Goal: Book appointment/travel/reservation

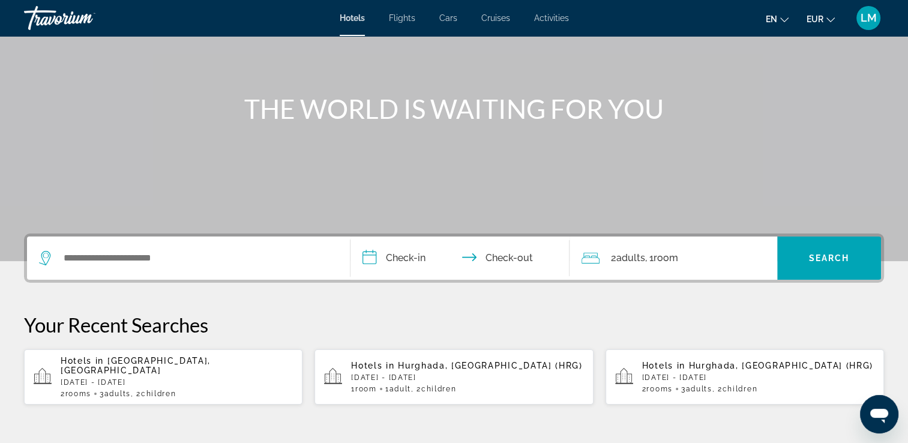
scroll to position [120, 0]
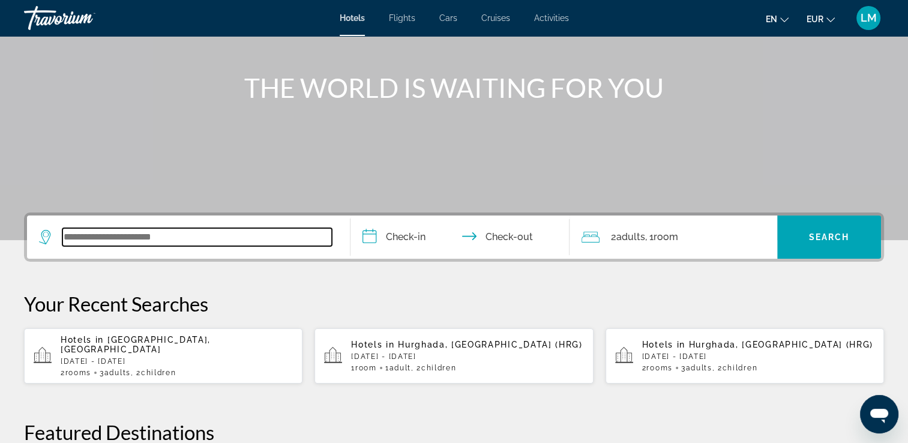
click at [187, 240] on input "Search widget" at bounding box center [196, 237] width 269 height 18
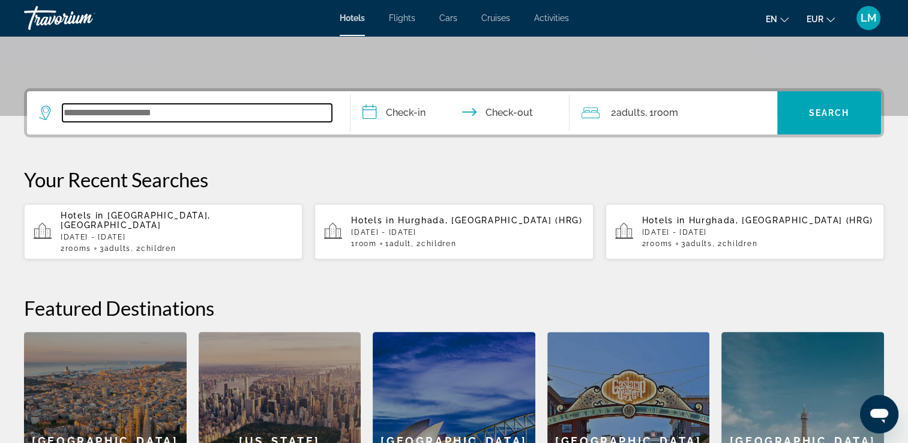
scroll to position [293, 0]
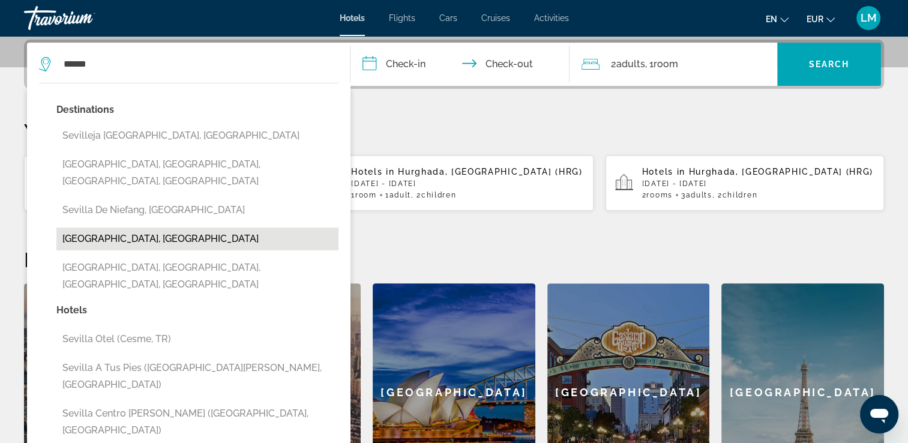
click at [183, 227] on button "[GEOGRAPHIC_DATA], [GEOGRAPHIC_DATA]" at bounding box center [197, 238] width 282 height 23
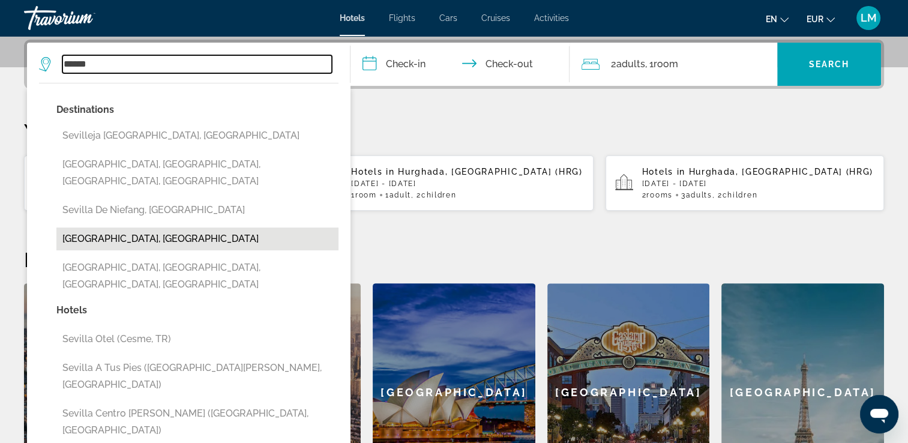
type input "**********"
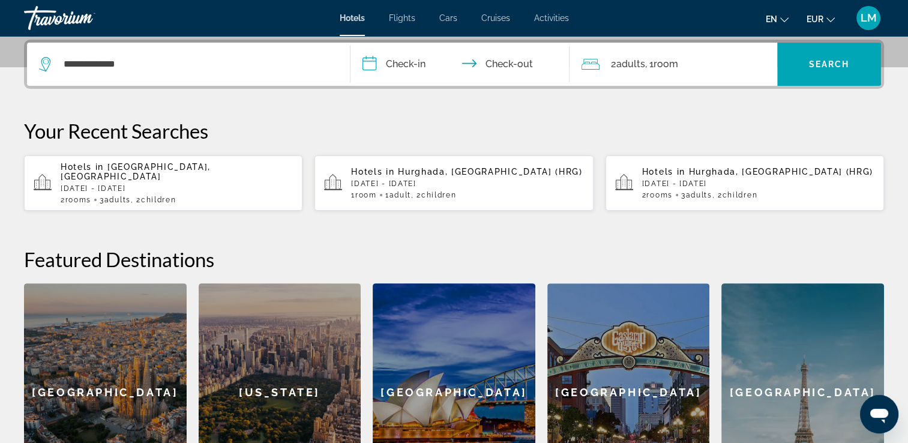
drag, startPoint x: 424, startPoint y: 71, endPoint x: 512, endPoint y: 71, distance: 87.6
click at [425, 70] on input "**********" at bounding box center [463, 66] width 224 height 47
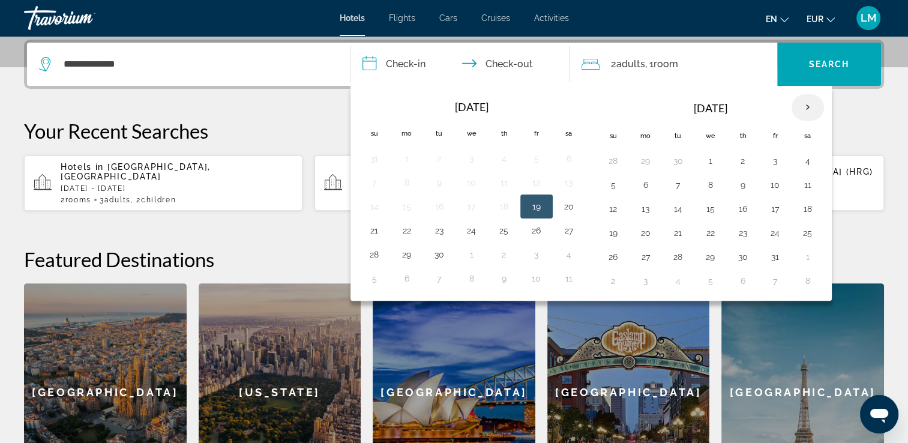
click at [809, 109] on th "Next month" at bounding box center [808, 107] width 32 height 26
click at [808, 107] on th "Next month" at bounding box center [808, 107] width 32 height 26
click at [649, 213] on button "9" at bounding box center [645, 208] width 19 height 17
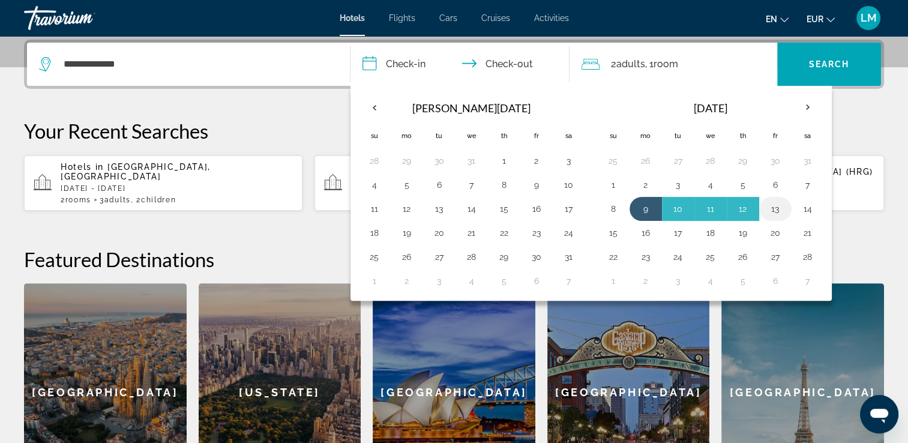
click at [769, 211] on button "13" at bounding box center [775, 208] width 19 height 17
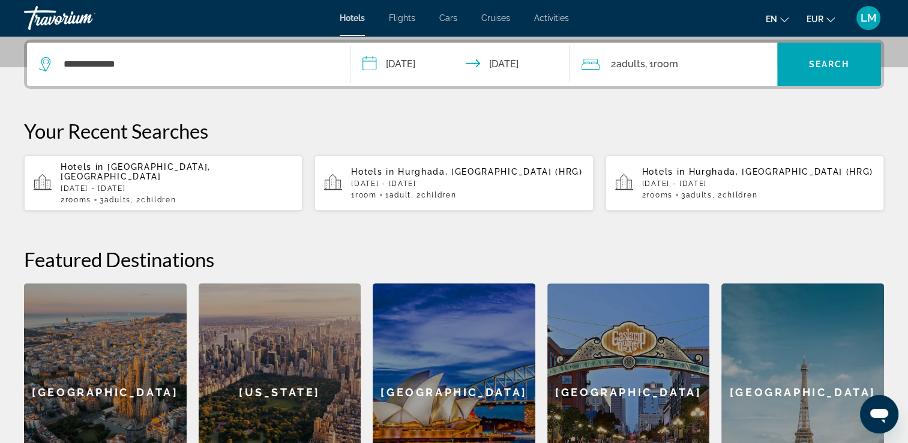
drag, startPoint x: 429, startPoint y: 51, endPoint x: 444, endPoint y: 92, distance: 43.8
click at [429, 51] on input "**********" at bounding box center [463, 66] width 224 height 47
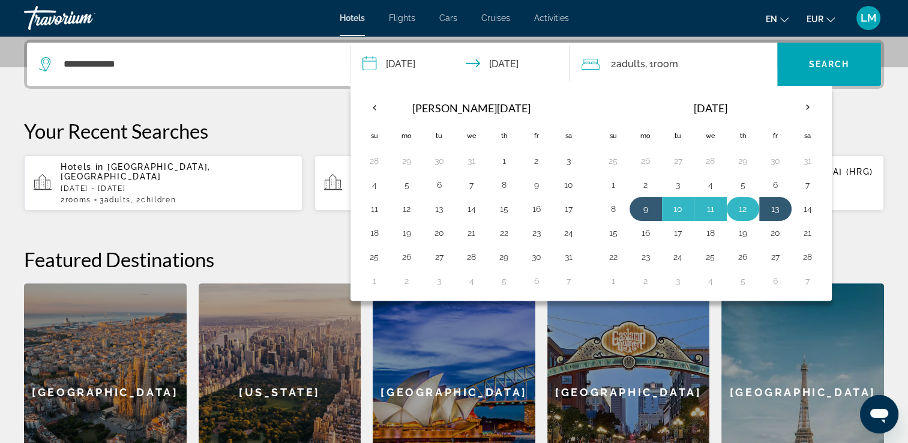
drag, startPoint x: 641, startPoint y: 211, endPoint x: 739, endPoint y: 210, distance: 98.4
click at [643, 209] on button "9" at bounding box center [645, 208] width 19 height 17
click at [802, 212] on button "14" at bounding box center [807, 208] width 19 height 17
type input "**********"
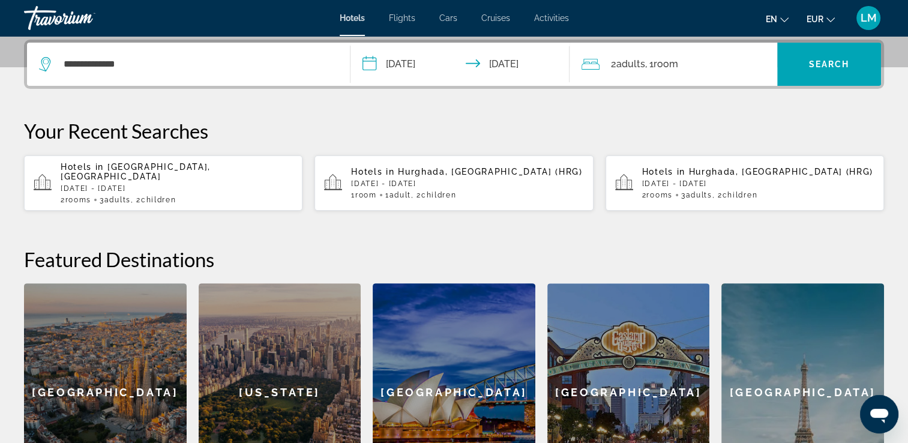
click at [655, 59] on span ", 1 Room rooms" at bounding box center [661, 64] width 33 height 17
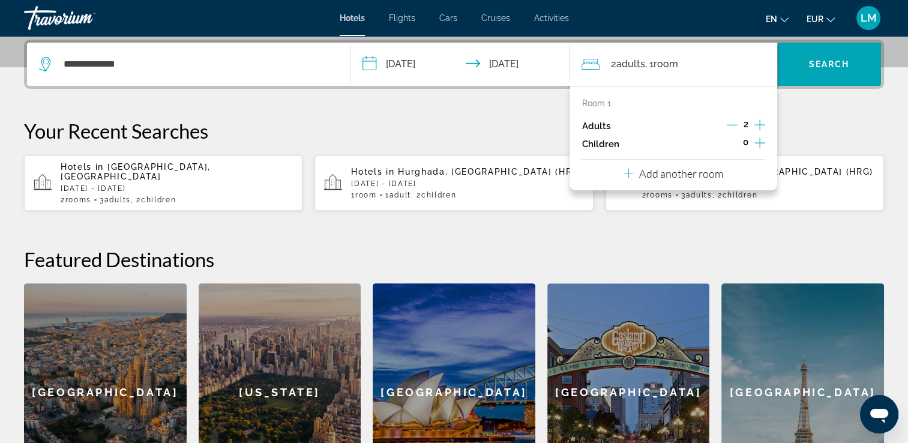
click at [758, 126] on icon "Increment adults" at bounding box center [759, 125] width 11 height 14
click at [759, 145] on icon "Increment children" at bounding box center [759, 143] width 11 height 14
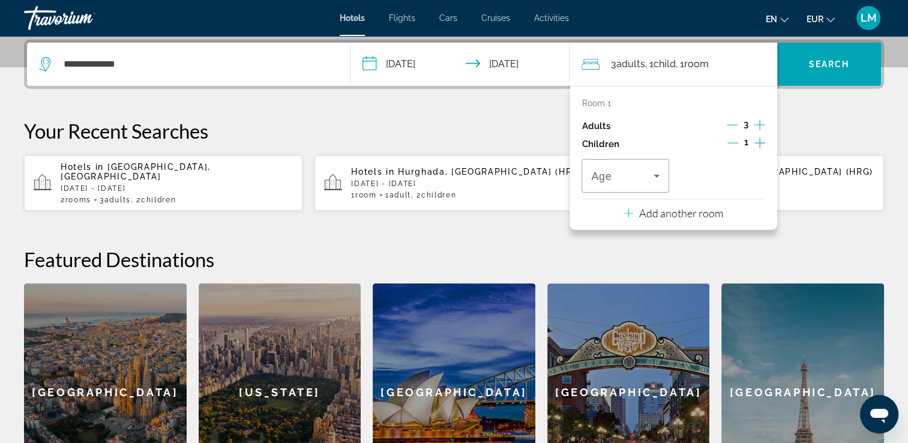
click at [759, 145] on icon "Increment children" at bounding box center [759, 143] width 11 height 14
click at [633, 172] on span "Travelers: 3 adults, 2 children" at bounding box center [622, 176] width 62 height 14
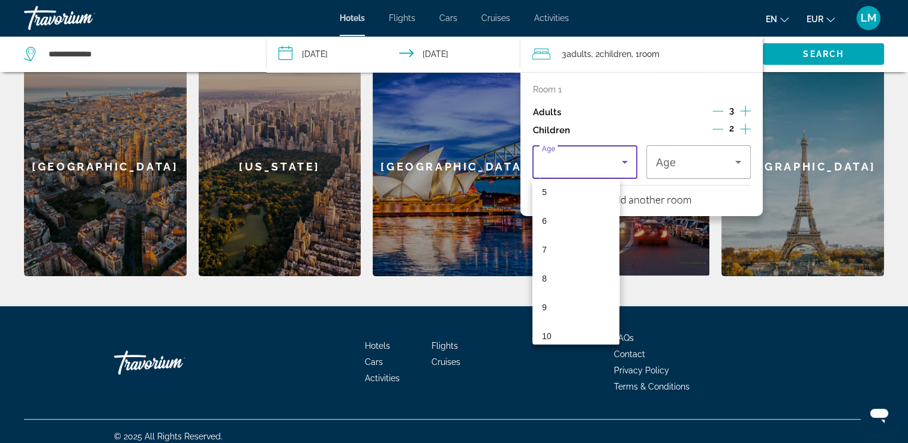
scroll to position [180, 0]
drag, startPoint x: 574, startPoint y: 305, endPoint x: 586, endPoint y: 291, distance: 18.4
click at [575, 304] on mat-option "10" at bounding box center [575, 306] width 87 height 29
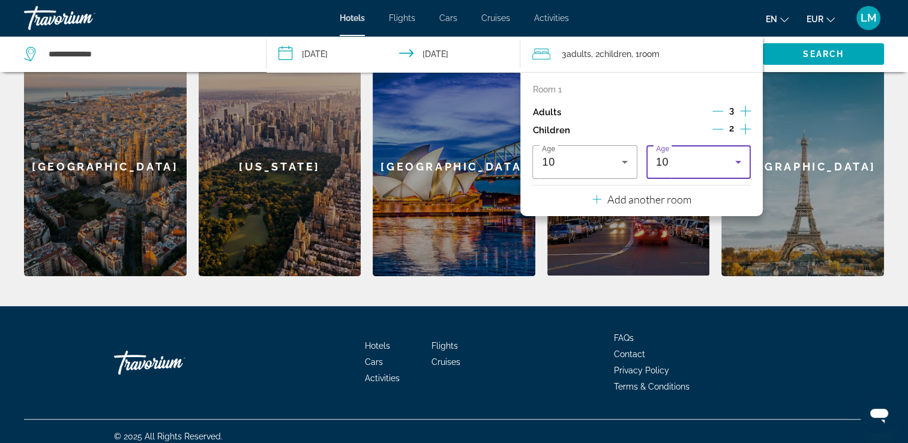
click at [678, 160] on div "10" at bounding box center [695, 162] width 79 height 14
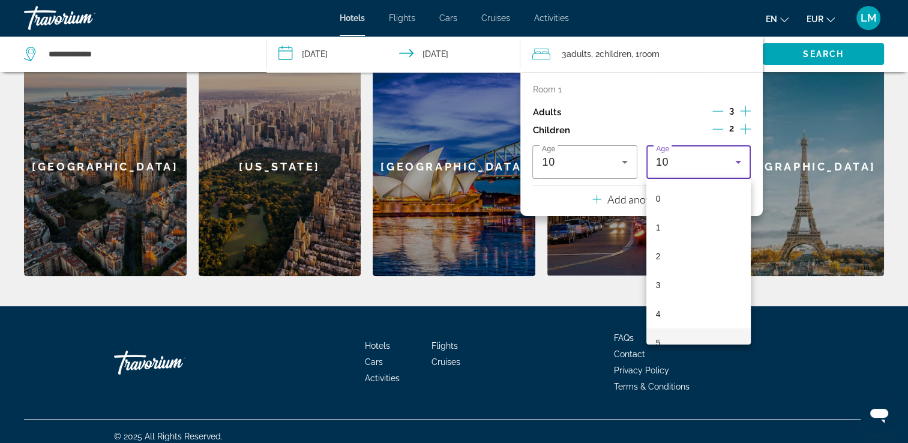
scroll to position [156, 0]
click at [682, 325] on mat-option "10" at bounding box center [698, 330] width 104 height 29
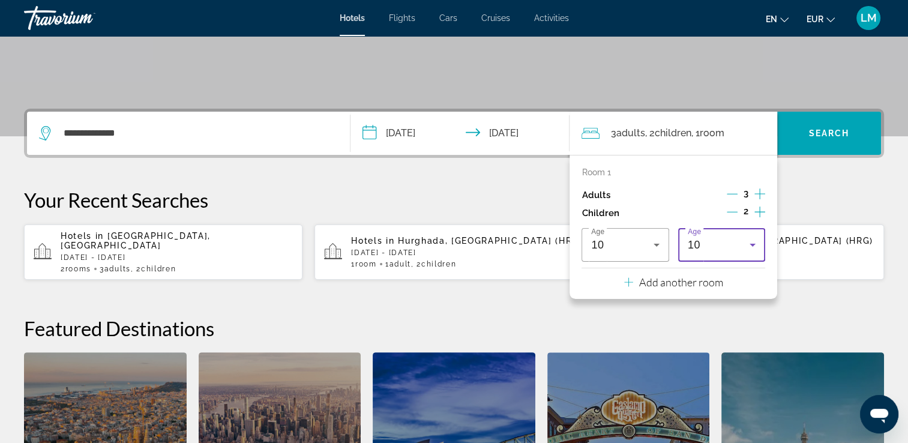
scroll to position [218, 0]
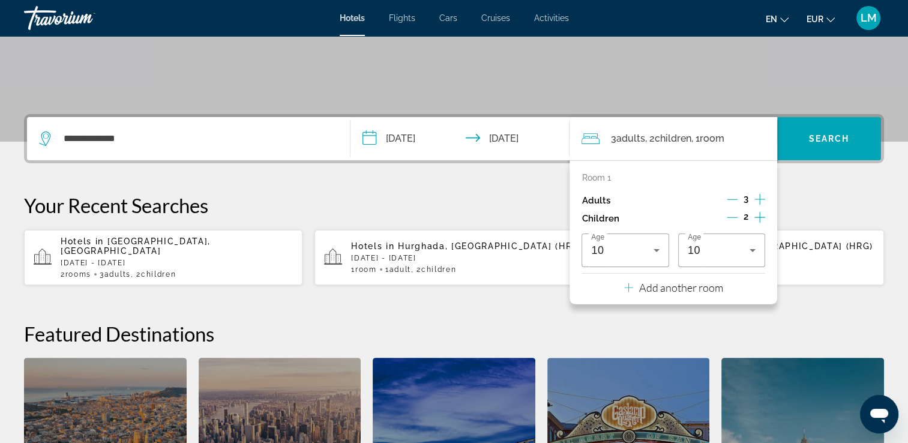
drag, startPoint x: 413, startPoint y: 173, endPoint x: 473, endPoint y: 167, distance: 60.4
click at [413, 172] on div "**********" at bounding box center [454, 345] width 908 height 462
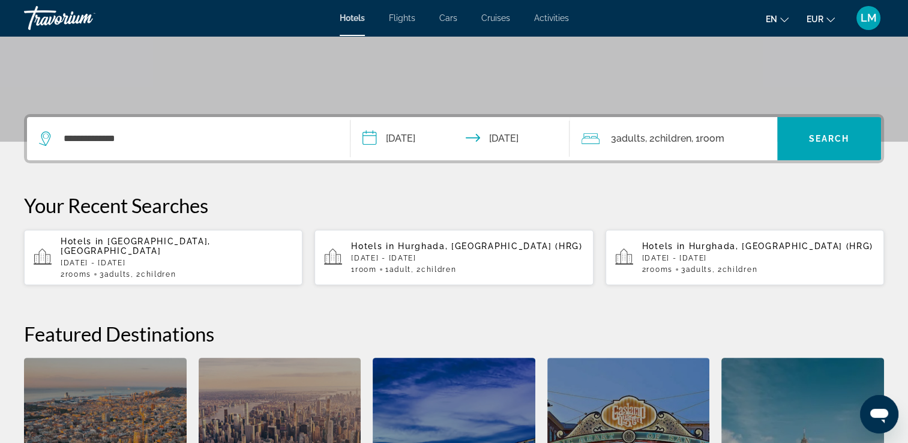
click at [680, 139] on span "Children" at bounding box center [672, 138] width 37 height 11
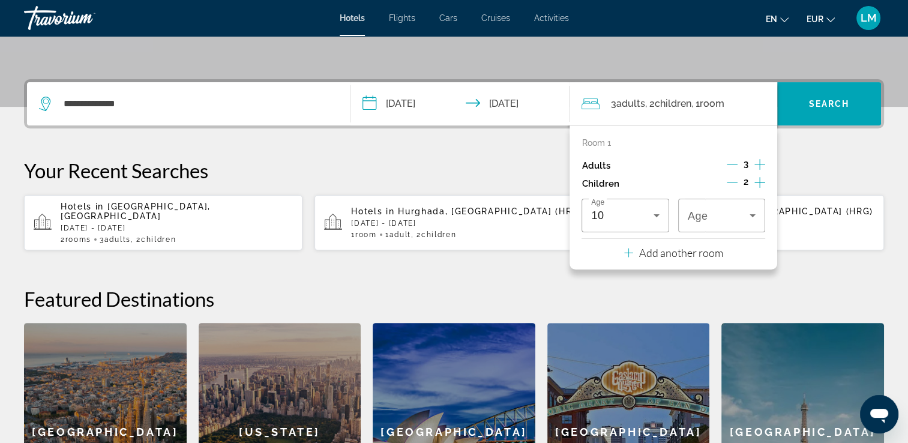
scroll to position [293, 0]
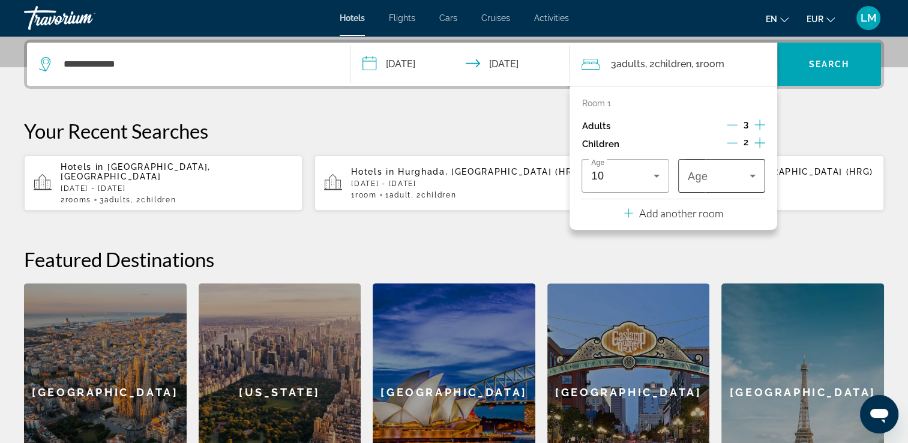
click at [703, 182] on div "Age" at bounding box center [722, 176] width 68 height 34
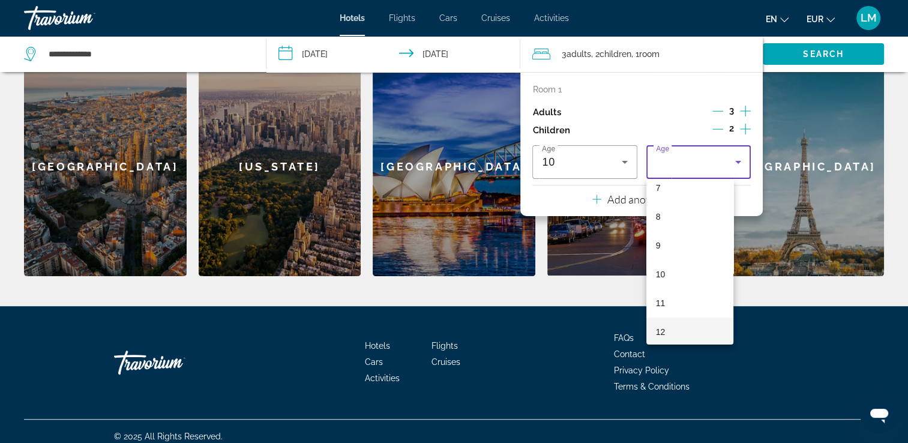
scroll to position [240, 0]
click at [670, 253] on mat-option "10" at bounding box center [689, 246] width 87 height 29
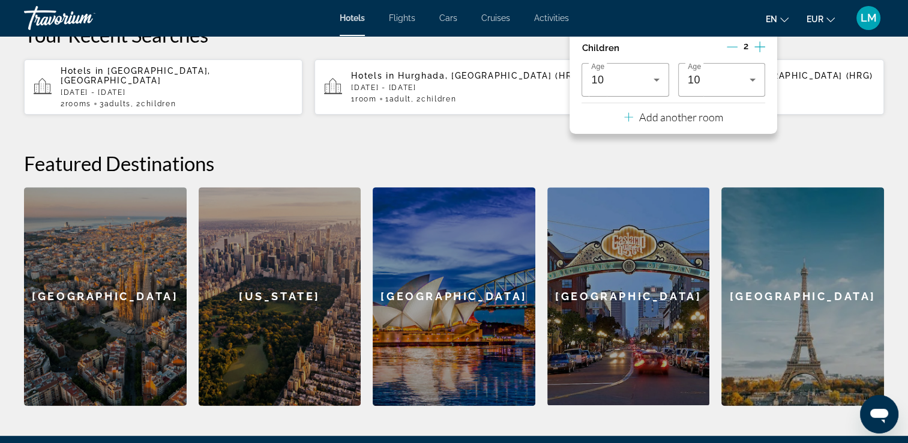
scroll to position [98, 0]
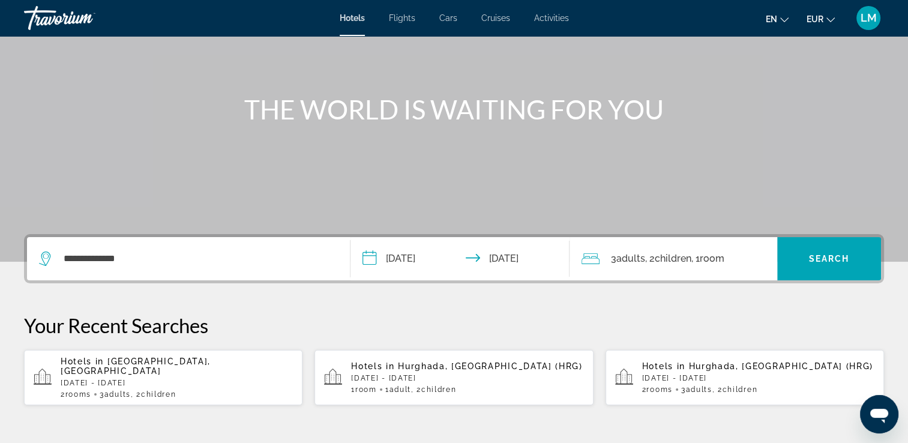
click at [682, 259] on span "Children" at bounding box center [672, 258] width 37 height 11
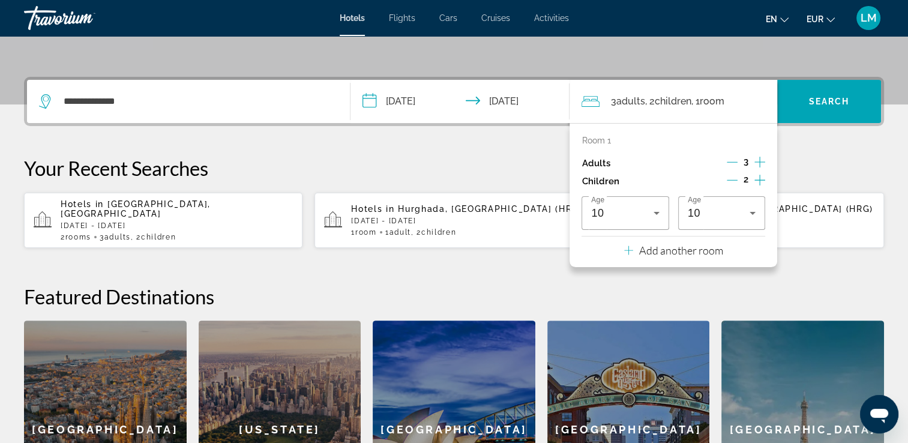
scroll to position [293, 0]
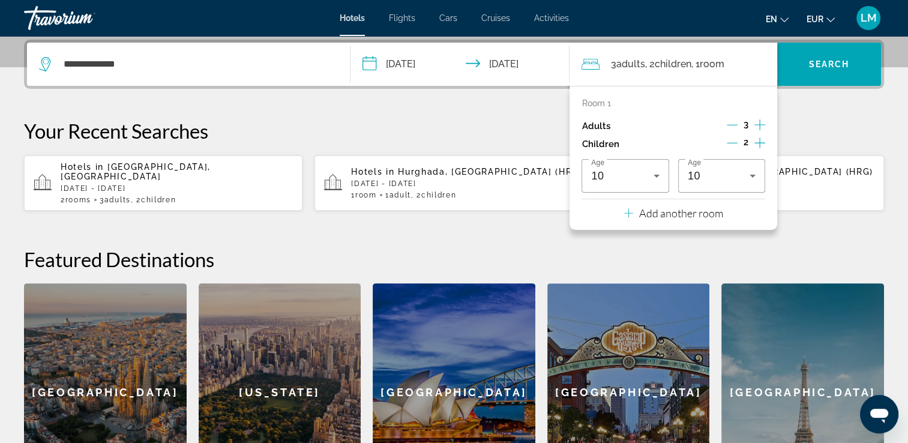
click at [427, 116] on div "**********" at bounding box center [454, 271] width 908 height 462
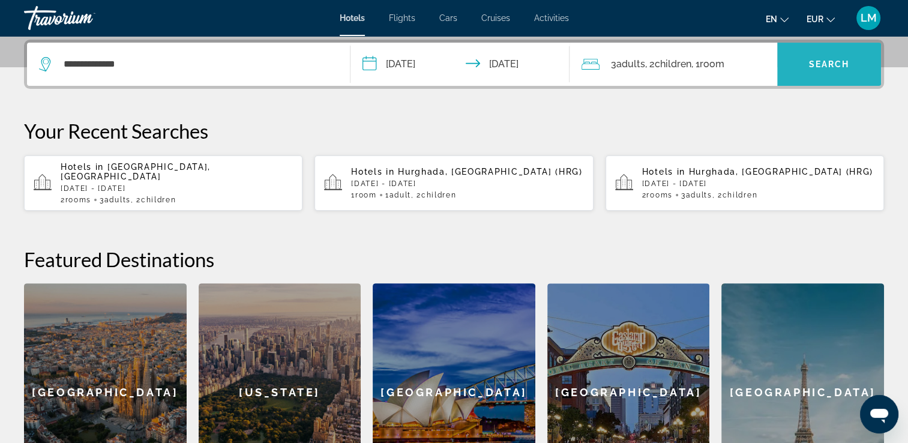
click at [804, 81] on span "Search widget" at bounding box center [829, 64] width 104 height 43
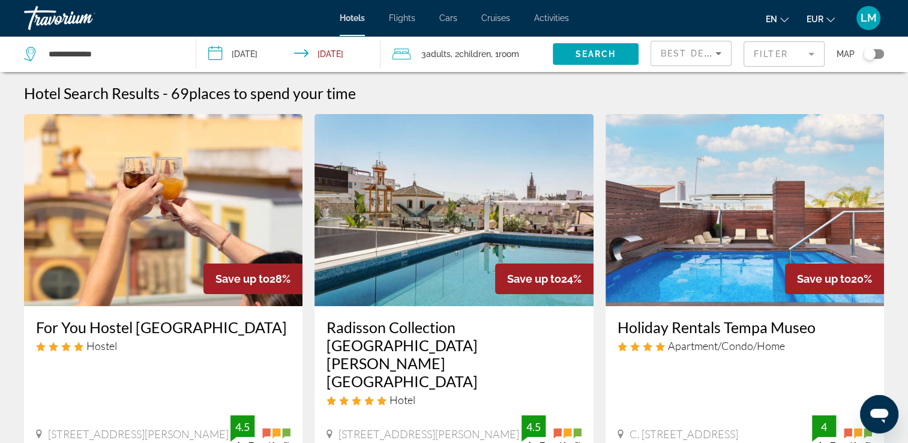
click at [769, 64] on mat-form-field "Filter" at bounding box center [784, 53] width 81 height 25
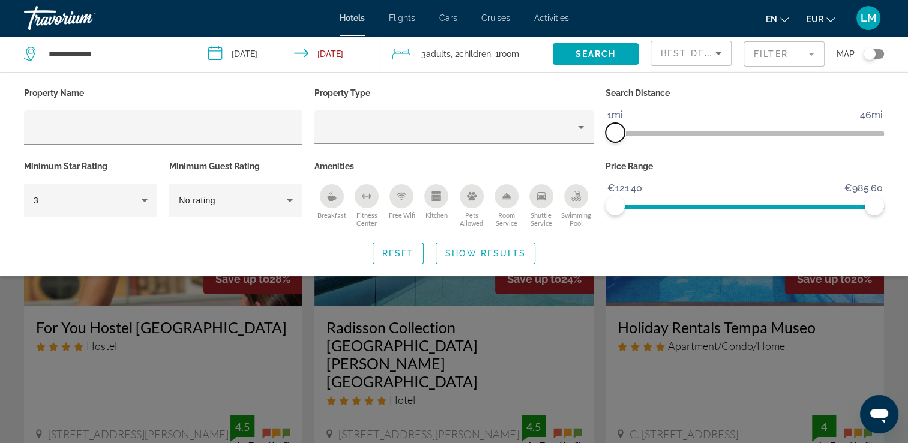
drag, startPoint x: 756, startPoint y: 136, endPoint x: 618, endPoint y: 139, distance: 138.7
click at [618, 139] on span "ngx-slider" at bounding box center [615, 132] width 19 height 19
click at [505, 254] on span "Show Results" at bounding box center [485, 253] width 80 height 10
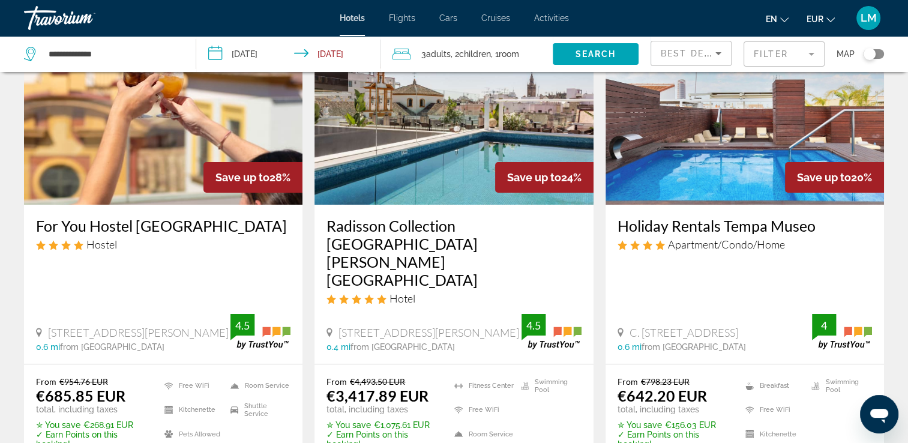
scroll to position [120, 0]
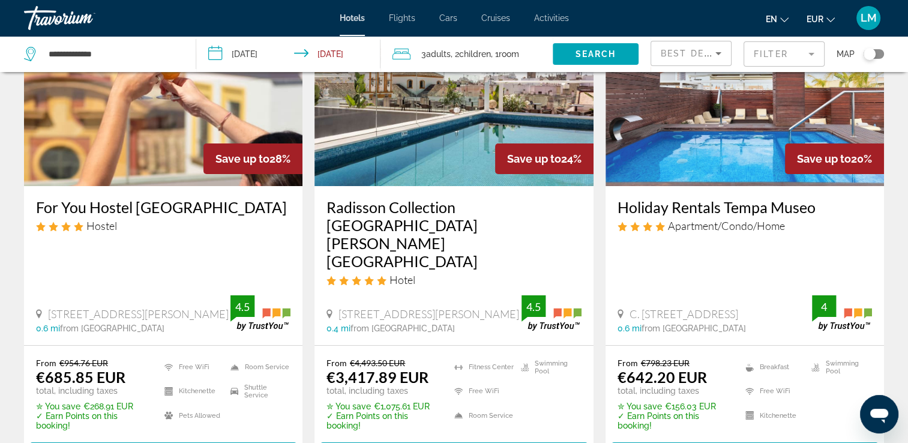
click at [166, 152] on img "Main content" at bounding box center [163, 90] width 278 height 192
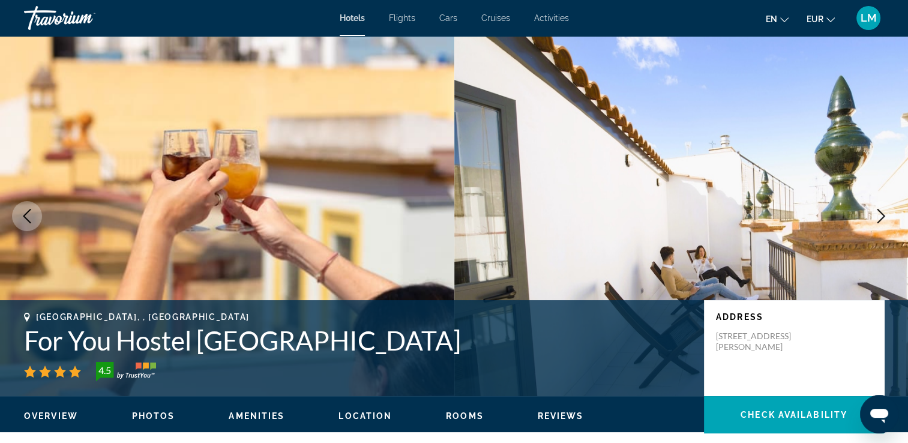
click at [882, 217] on icon "Next image" at bounding box center [881, 216] width 14 height 14
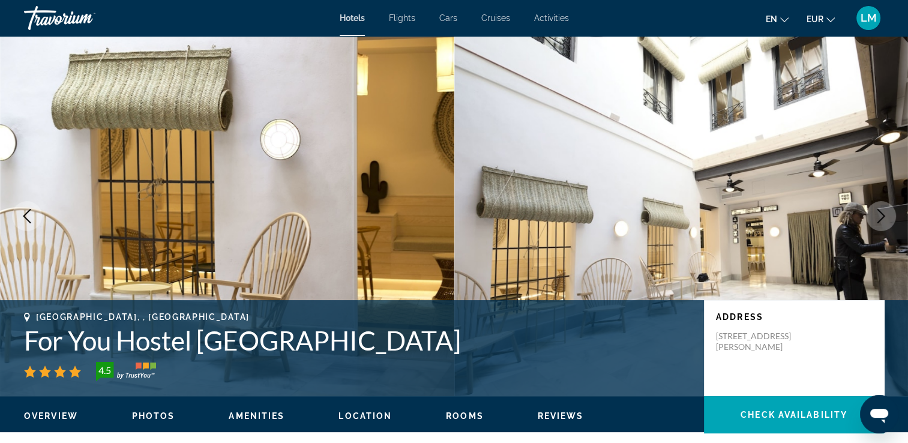
click at [886, 209] on icon "Next image" at bounding box center [881, 216] width 14 height 14
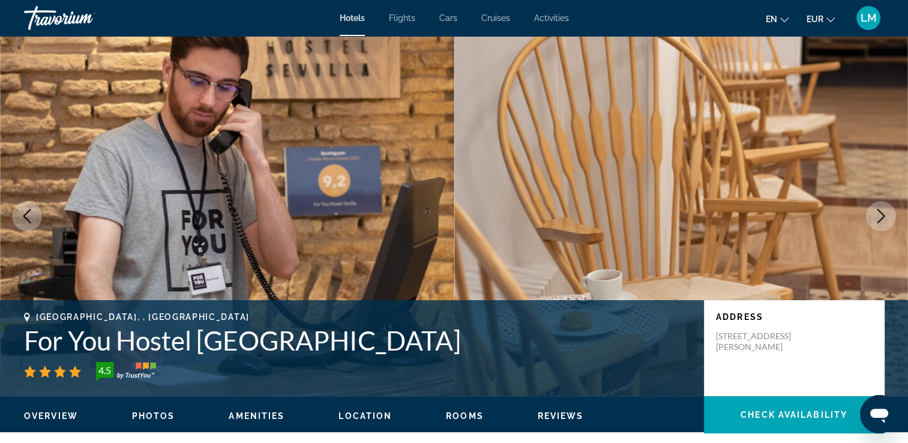
click at [883, 215] on icon "Next image" at bounding box center [881, 216] width 8 height 14
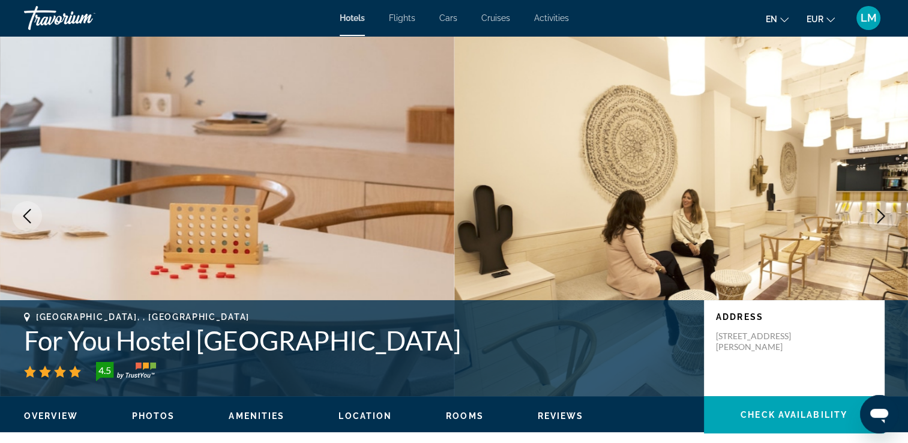
click at [883, 215] on icon "Next image" at bounding box center [881, 216] width 8 height 14
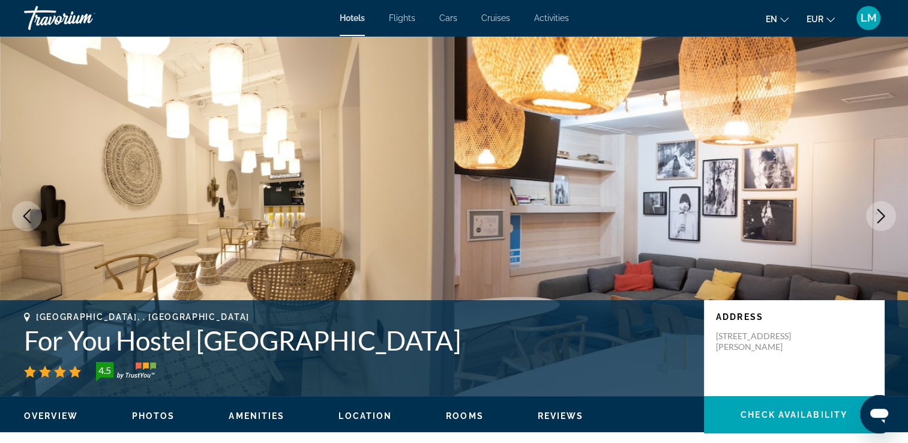
click at [883, 215] on icon "Next image" at bounding box center [881, 216] width 8 height 14
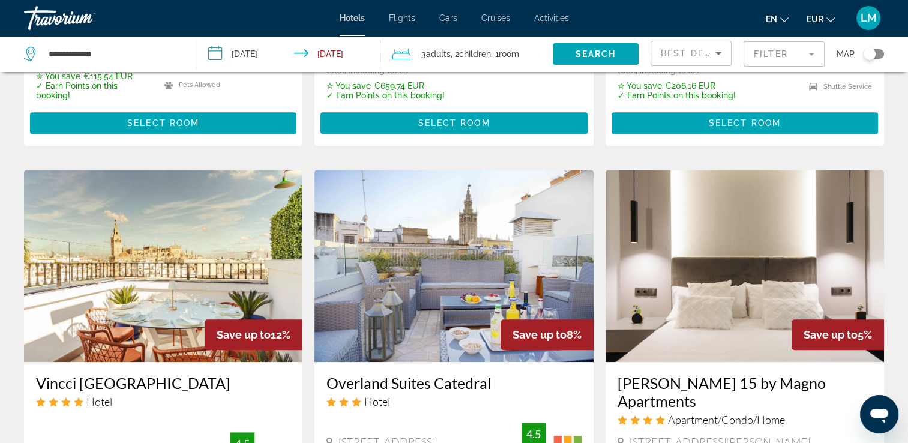
scroll to position [1020, 0]
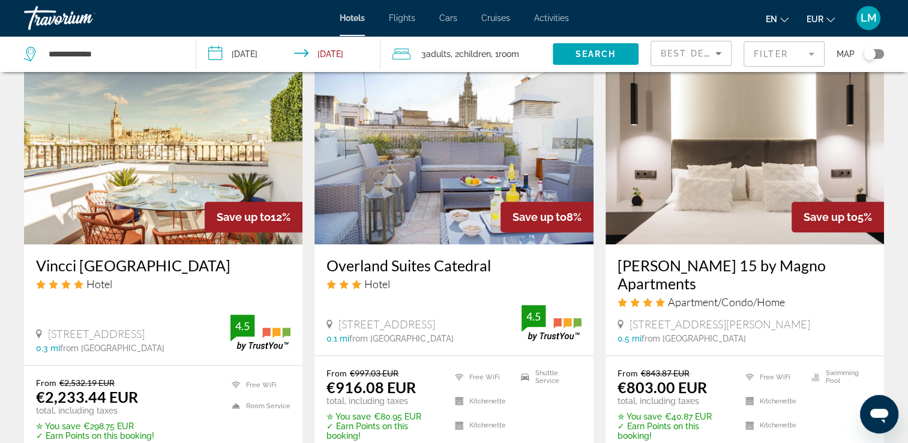
click at [876, 56] on div "Toggle map" at bounding box center [874, 54] width 20 height 10
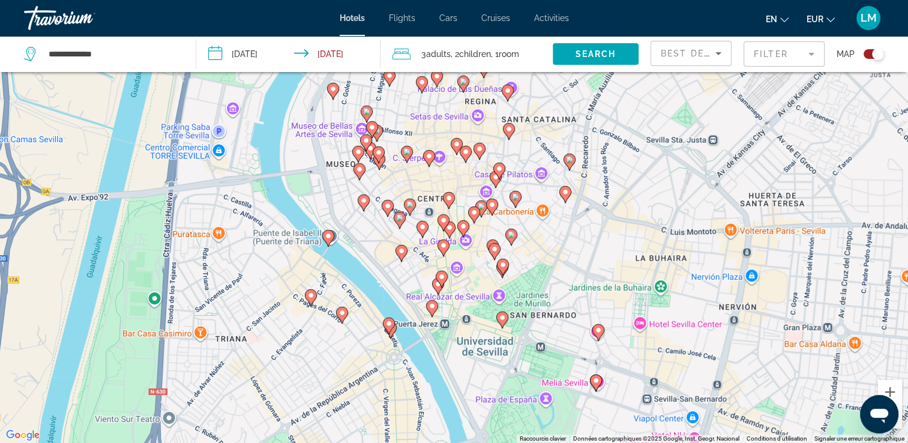
click at [409, 201] on icon "Main content" at bounding box center [409, 207] width 11 height 16
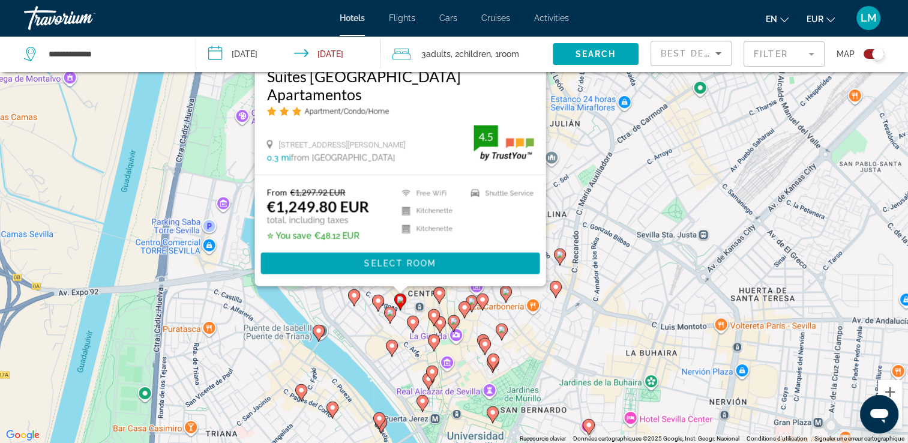
drag, startPoint x: 607, startPoint y: 259, endPoint x: 577, endPoint y: 233, distance: 40.0
click at [609, 215] on div "Pour activer le glissement avec le clavier, appuyez sur Alt+Entrée. Une fois ce…" at bounding box center [454, 221] width 908 height 443
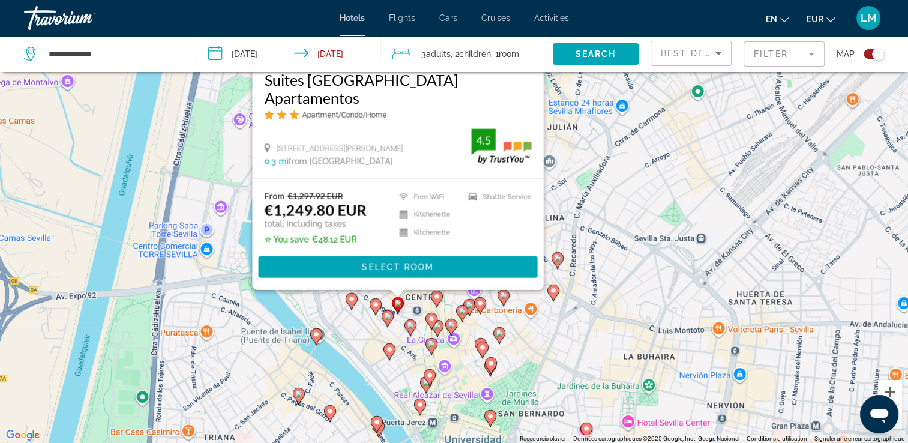
click at [435, 296] on image "Main content" at bounding box center [436, 296] width 7 height 7
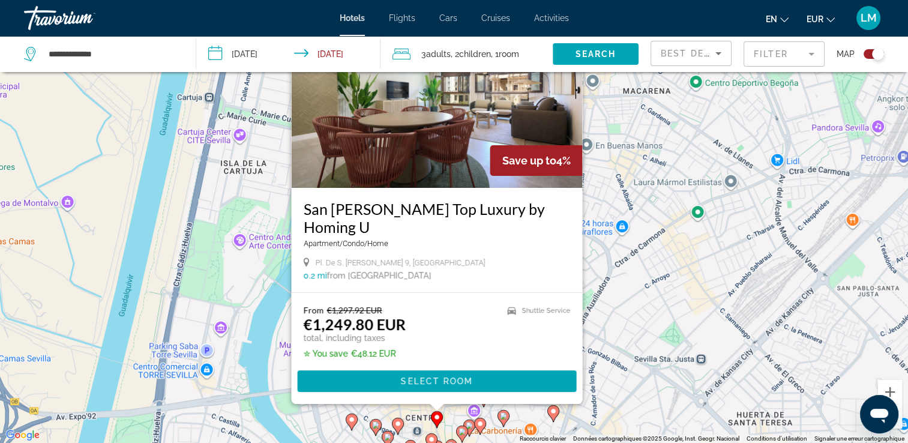
click at [651, 331] on div "Pour activer le glissement avec le clavier, appuyez sur Alt+Entrée. Une fois ce…" at bounding box center [454, 221] width 908 height 443
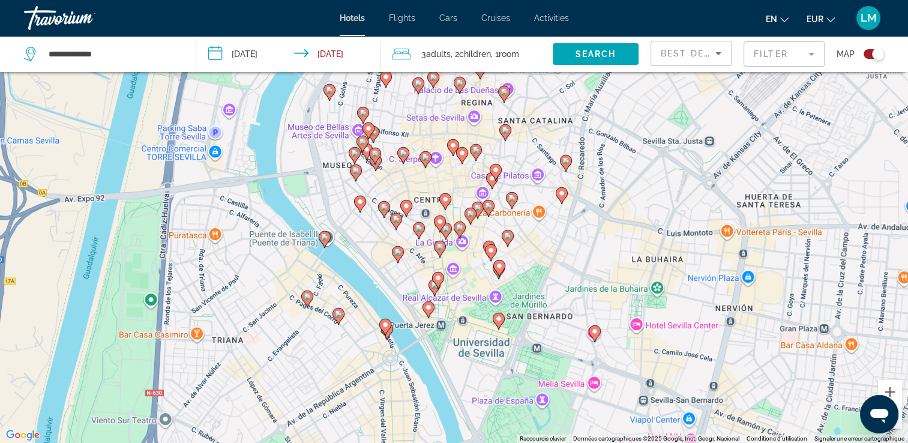
drag, startPoint x: 619, startPoint y: 332, endPoint x: 603, endPoint y: 129, distance: 203.6
click at [628, 110] on div "Pour activer le glissement avec le clavier, appuyez sur Alt+Entrée. Une fois ce…" at bounding box center [454, 221] width 908 height 443
click at [626, 106] on div "Pour activer le glissement avec le clavier, appuyez sur Alt+Entrée. Une fois ce…" at bounding box center [454, 221] width 908 height 443
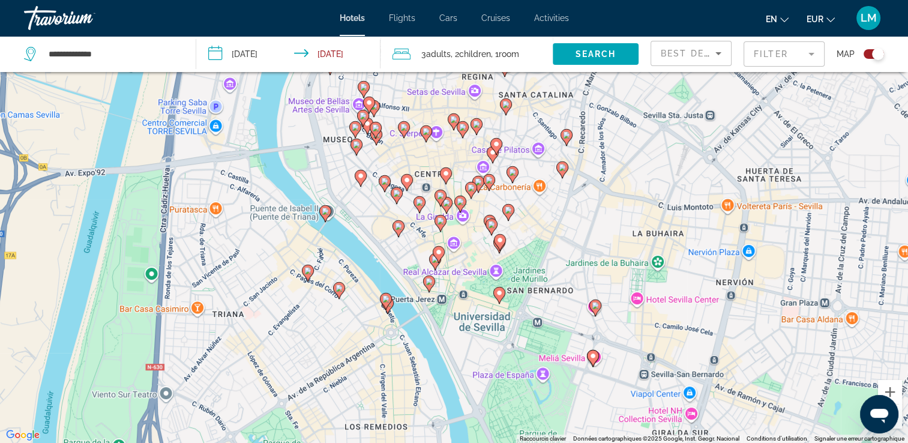
click at [468, 188] on image "Main content" at bounding box center [471, 187] width 7 height 7
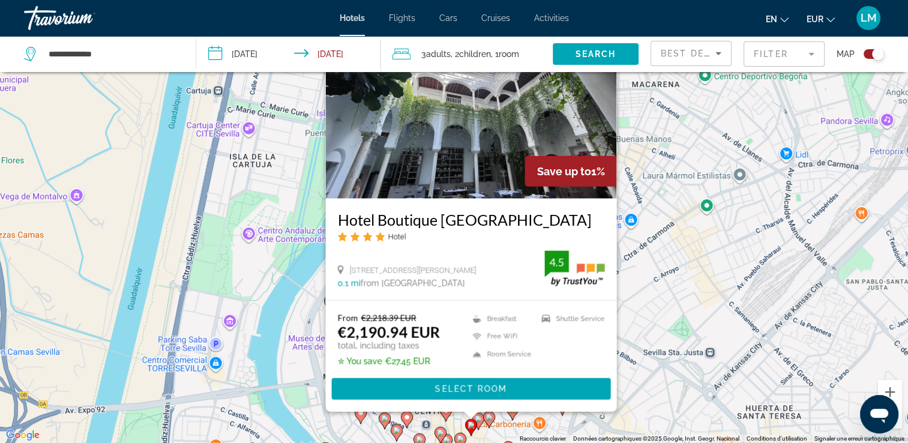
click at [623, 323] on div "Pour activer le glissement avec le clavier, appuyez sur Alt+Entrée. Une fois ce…" at bounding box center [454, 221] width 908 height 443
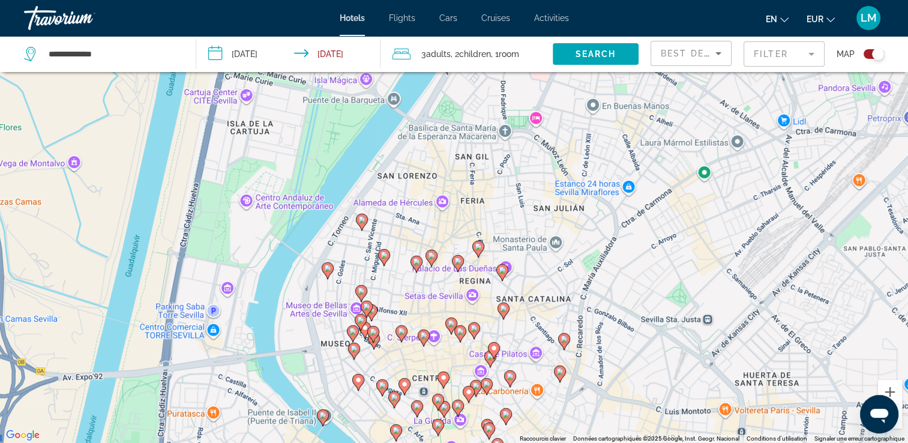
drag, startPoint x: 574, startPoint y: 324, endPoint x: 560, endPoint y: 179, distance: 144.7
click at [560, 179] on div "Pour activer le glissement avec le clavier, appuyez sur Alt+Entrée. Une fois ce…" at bounding box center [454, 221] width 908 height 443
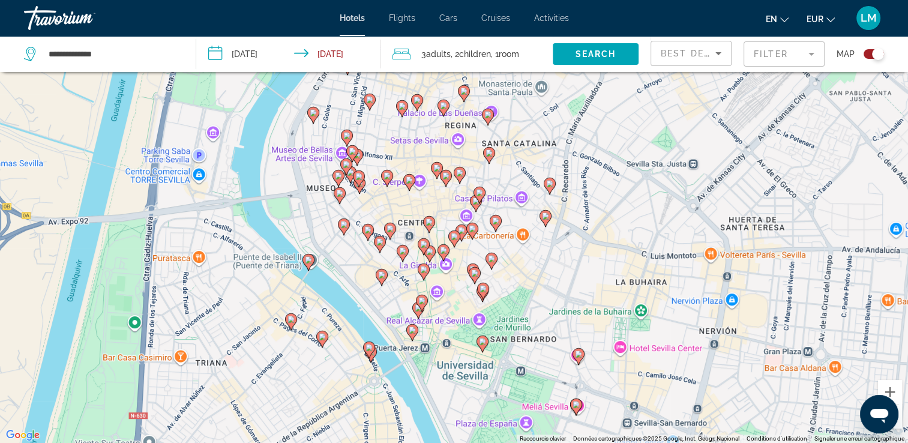
click at [425, 275] on icon "Main content" at bounding box center [423, 272] width 11 height 16
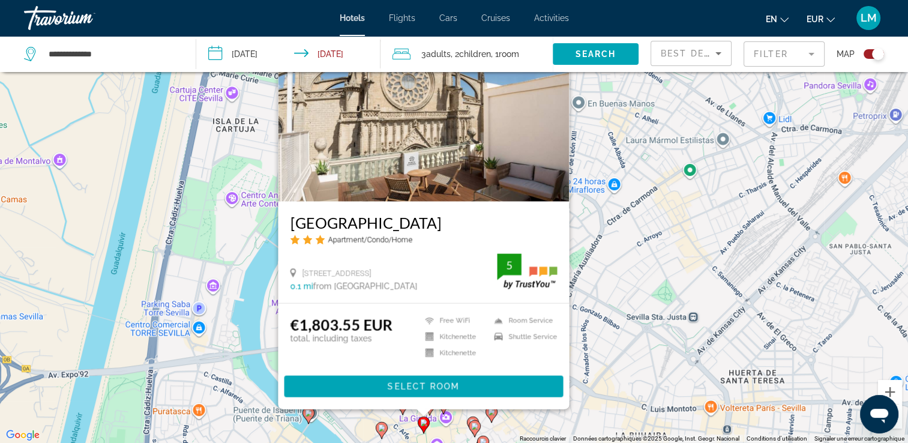
click at [603, 348] on div "Pour activer le glissement avec le clavier, appuyez sur Alt+Entrée. Une fois ce…" at bounding box center [454, 221] width 908 height 443
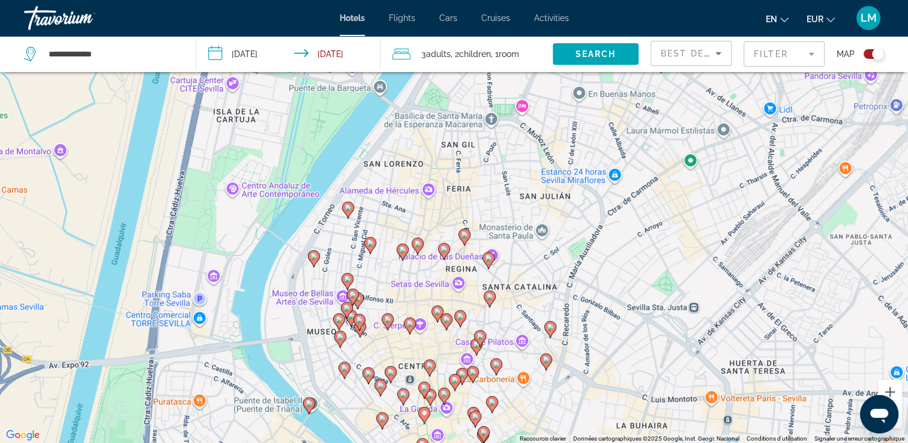
drag, startPoint x: 579, startPoint y: 352, endPoint x: 577, endPoint y: 165, distance: 186.7
click at [578, 165] on div "Pour activer le glissement avec le clavier, appuyez sur Alt+Entrée. Une fois ce…" at bounding box center [454, 221] width 908 height 443
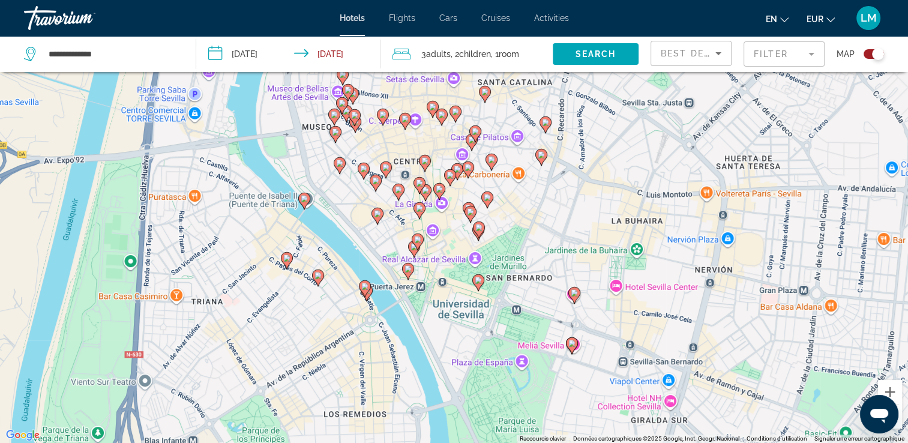
click at [378, 220] on icon "Main content" at bounding box center [377, 216] width 11 height 16
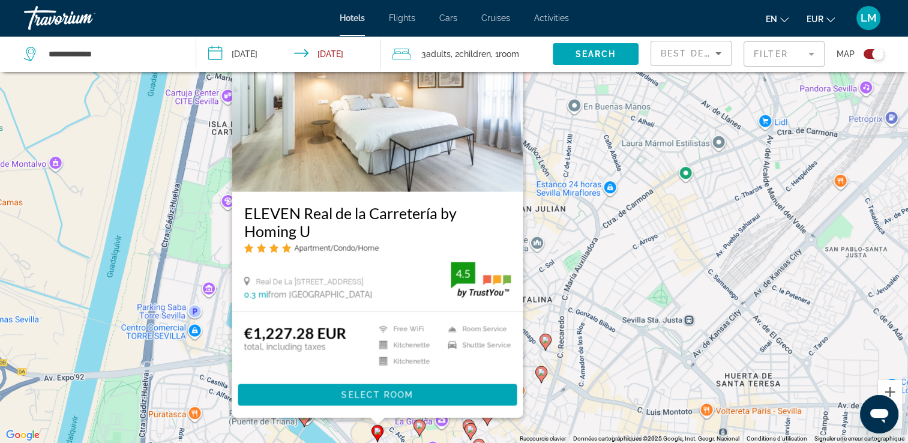
click at [591, 248] on div "Pour activer le glissement avec le clavier, appuyez sur Alt+Entrée. Une fois ce…" at bounding box center [454, 221] width 908 height 443
